Goal: Obtain resource: Obtain resource

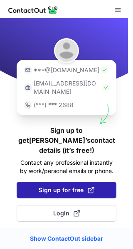
click at [66, 186] on span "Sign up for free" at bounding box center [67, 190] width 56 height 8
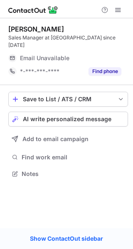
scroll to position [4, 4]
drag, startPoint x: 118, startPoint y: 7, endPoint x: 32, endPoint y: 9, distance: 86.8
click at [32, 9] on div at bounding box center [66, 9] width 133 height 18
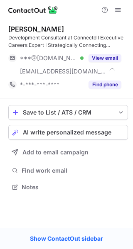
scroll to position [181, 133]
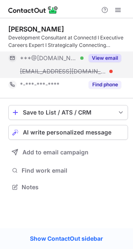
click at [107, 62] on button "View email" at bounding box center [104, 58] width 33 height 8
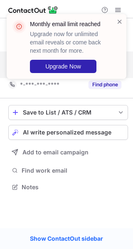
click at [117, 60] on div "Monthly email limit reached Upgrade now for unlimited email reveals or come bac…" at bounding box center [66, 50] width 133 height 88
click at [117, 60] on div at bounding box center [119, 46] width 7 height 58
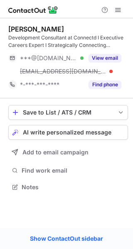
click at [120, 10] on span at bounding box center [118, 10] width 7 height 7
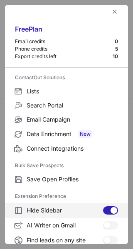
scroll to position [96, 0]
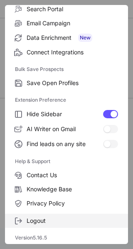
click at [61, 216] on label "Logout" at bounding box center [66, 221] width 123 height 14
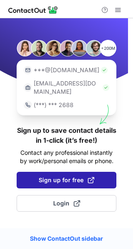
click at [59, 176] on span "Sign up for free" at bounding box center [67, 180] width 56 height 8
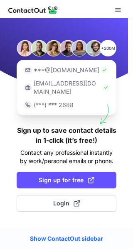
click at [59, 176] on span "Sign up for free" at bounding box center [67, 180] width 56 height 8
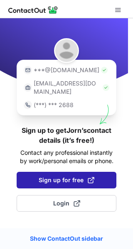
click at [52, 176] on span "Sign up for free" at bounding box center [67, 180] width 56 height 8
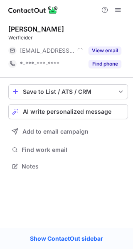
scroll to position [4, 4]
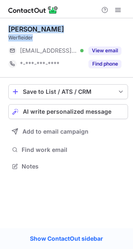
drag, startPoint x: 42, startPoint y: 39, endPoint x: 8, endPoint y: 30, distance: 35.6
click at [8, 30] on div "Jorn Van Rompaey Werfleider" at bounding box center [67, 33] width 119 height 17
copy div "Jorn Van Rompaey Werfleider"
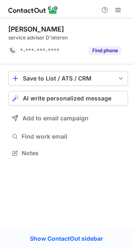
scroll to position [147, 133]
